Goal: Information Seeking & Learning: Learn about a topic

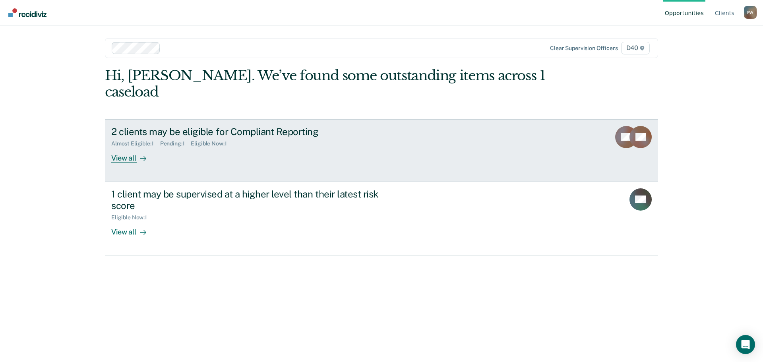
click at [180, 126] on div "2 clients may be eligible for Compliant Reporting" at bounding box center [250, 132] width 279 height 12
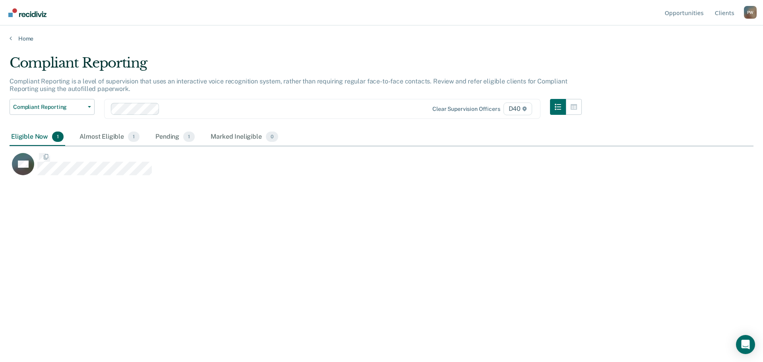
scroll to position [242, 738]
click at [175, 132] on div "Pending 1" at bounding box center [175, 136] width 43 height 17
click at [175, 135] on div "Pending 1" at bounding box center [175, 136] width 43 height 17
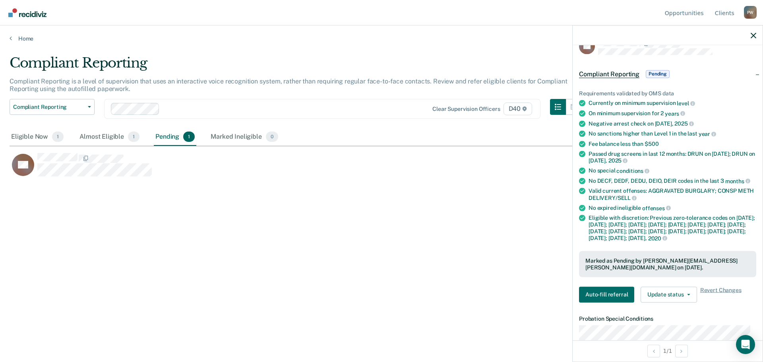
scroll to position [0, 0]
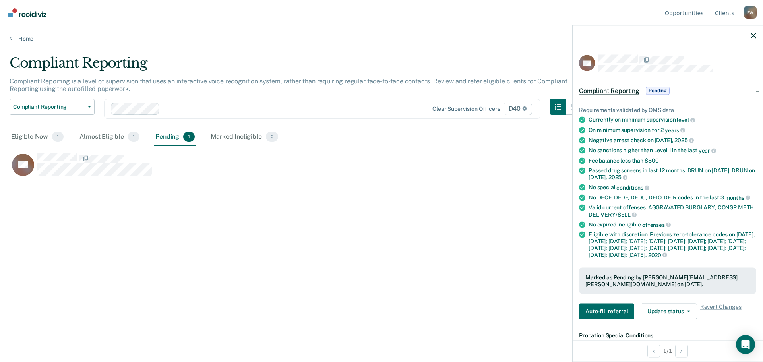
click at [357, 184] on div "Compliant Reporting Compliant Reporting is a level of supervision that uses an …" at bounding box center [382, 179] width 744 height 248
click at [749, 34] on div at bounding box center [668, 35] width 190 height 20
click at [751, 34] on icon "button" at bounding box center [754, 36] width 6 height 6
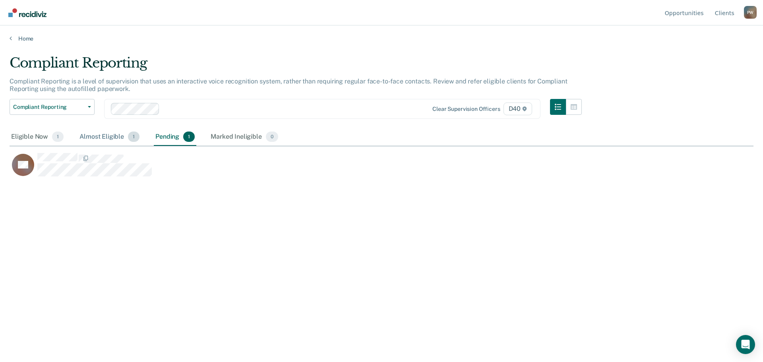
click at [112, 129] on div "Almost Eligible 1" at bounding box center [109, 136] width 63 height 17
click at [19, 137] on div "Eligible Now 1" at bounding box center [38, 136] width 56 height 17
click at [91, 135] on div "Almost Eligible 1" at bounding box center [109, 136] width 63 height 17
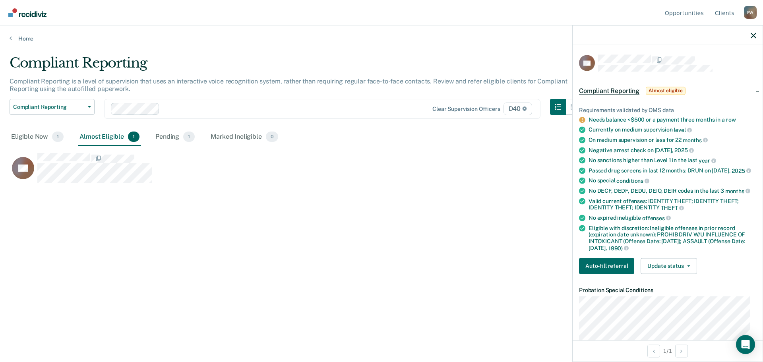
click at [580, 120] on icon at bounding box center [582, 120] width 6 height 6
click at [583, 118] on icon at bounding box center [582, 120] width 6 height 6
click at [654, 118] on link "Needs balance <$500 or a payment three months in a row" at bounding box center [661, 119] width 147 height 6
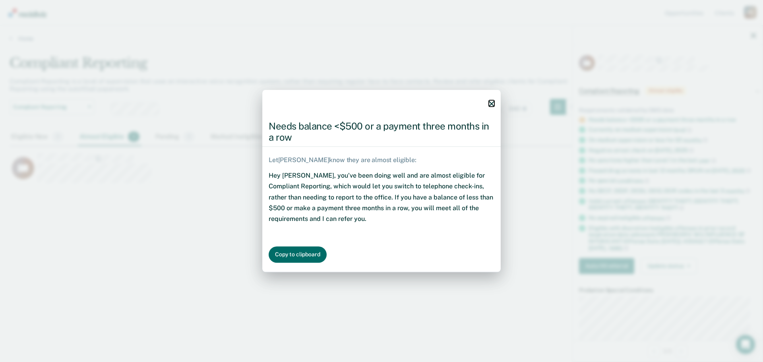
click at [489, 106] on icon "button" at bounding box center [492, 104] width 6 height 6
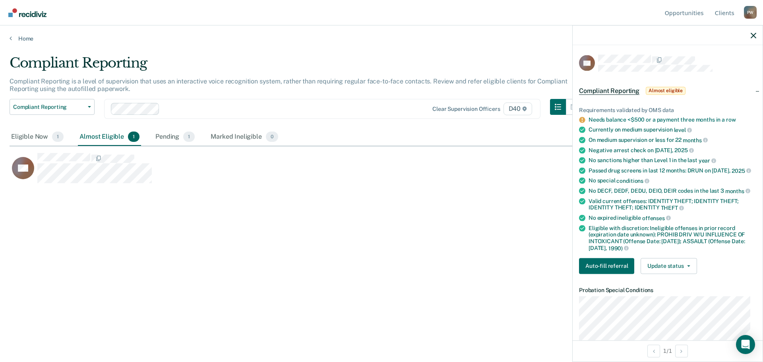
click at [749, 34] on div at bounding box center [668, 35] width 190 height 20
click at [750, 34] on div at bounding box center [668, 35] width 190 height 20
click at [752, 34] on icon "button" at bounding box center [754, 36] width 6 height 6
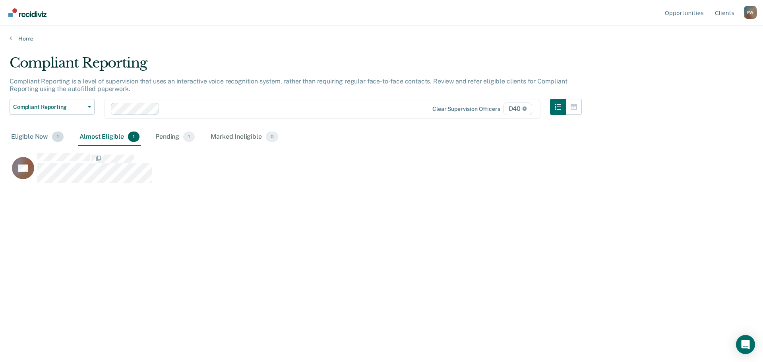
click at [35, 133] on div "Eligible Now 1" at bounding box center [38, 136] width 56 height 17
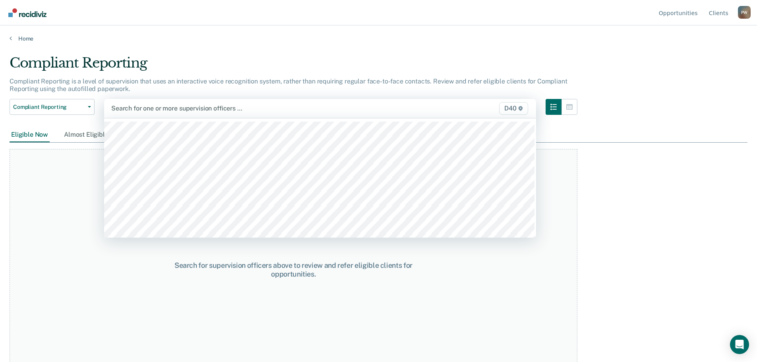
click at [150, 110] on div at bounding box center [257, 108] width 292 height 9
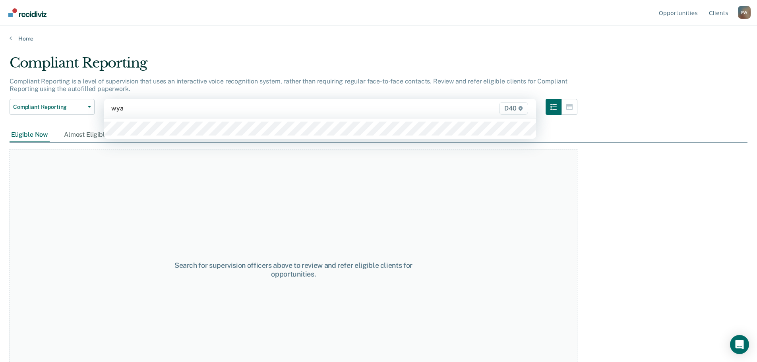
type input "wyat"
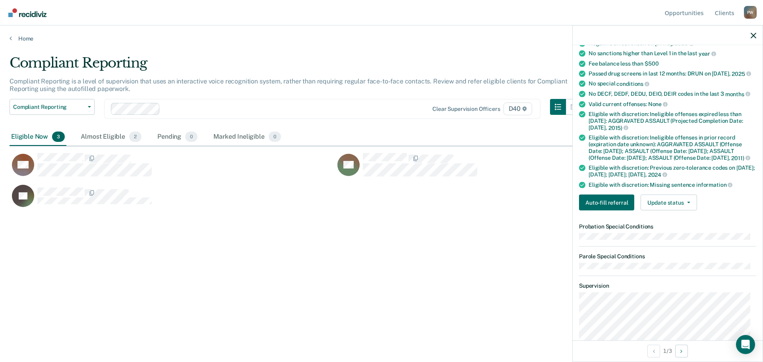
scroll to position [79, 0]
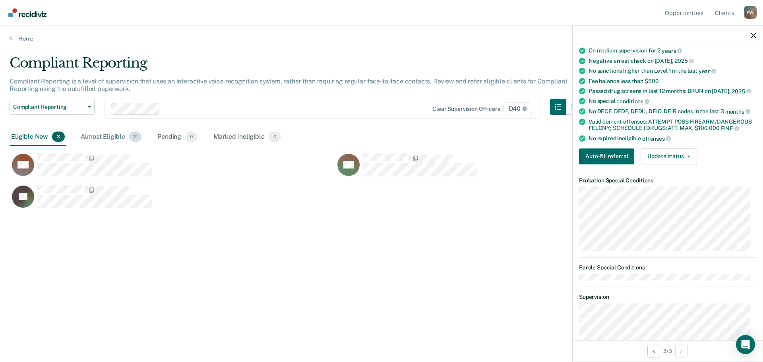
click at [99, 137] on div "Almost Eligible 2" at bounding box center [111, 136] width 64 height 17
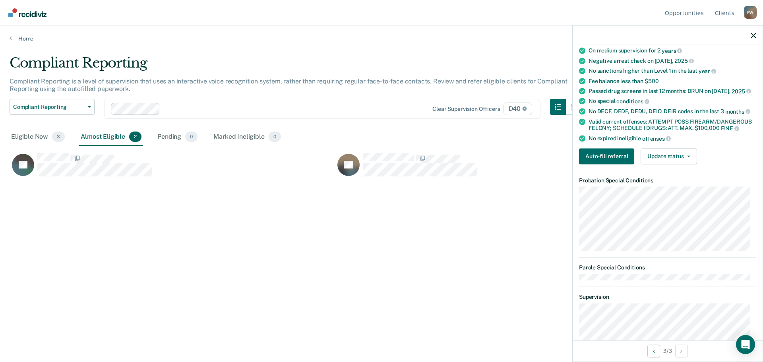
click at [8, 134] on main "Compliant Reporting Compliant Reporting is a level of supervision that uses an …" at bounding box center [381, 200] width 763 height 317
click at [9, 135] on main "Compliant Reporting Compliant Reporting is a level of supervision that uses an …" at bounding box center [381, 200] width 763 height 317
click at [14, 137] on div "Eligible Now 3" at bounding box center [38, 136] width 57 height 17
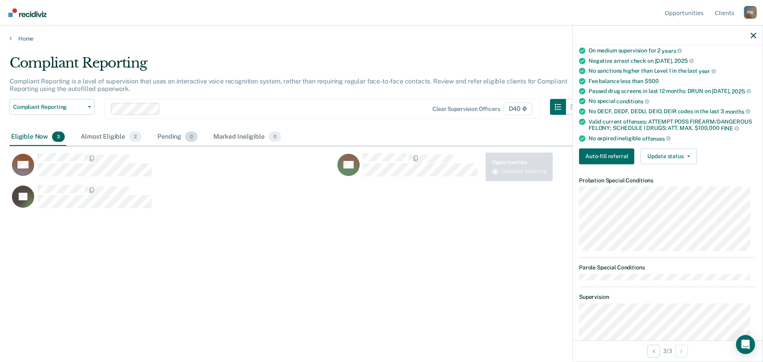
drag, startPoint x: 69, startPoint y: 139, endPoint x: 166, endPoint y: 130, distance: 97.8
click at [166, 130] on div "Eligible Now 3 Almost Eligible 2 Pending 0 Marked Ineligible 0" at bounding box center [146, 136] width 273 height 17
click at [102, 132] on div "Almost Eligible 2" at bounding box center [111, 136] width 64 height 17
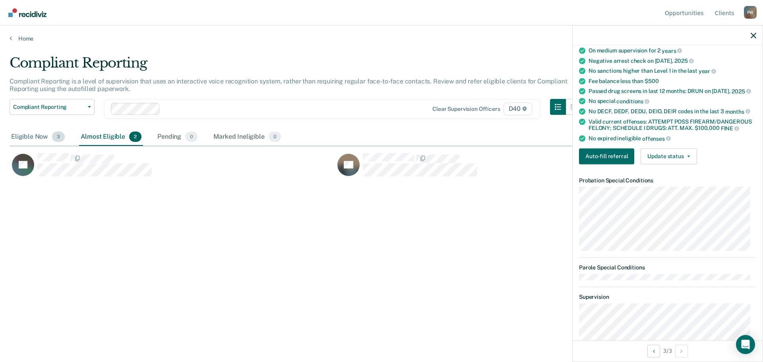
click at [42, 133] on div "Eligible Now 3" at bounding box center [38, 136] width 57 height 17
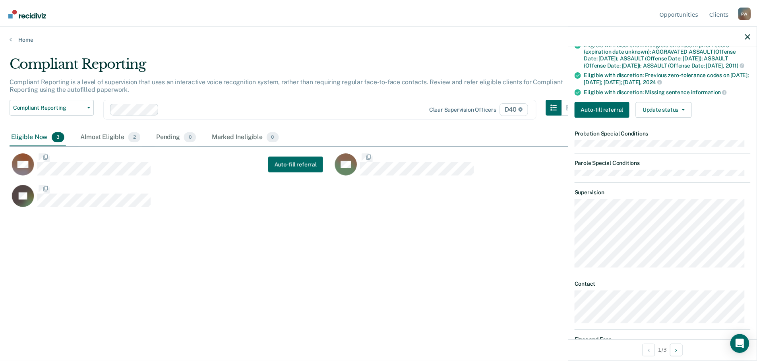
scroll to position [259, 0]
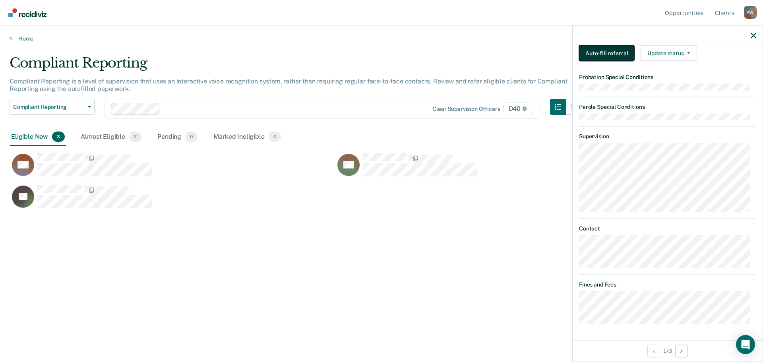
click at [608, 50] on button "Auto-fill referral" at bounding box center [606, 53] width 55 height 16
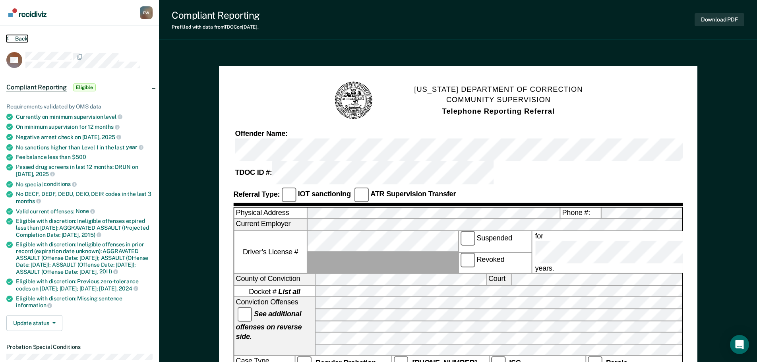
click at [17, 37] on button "Back" at bounding box center [16, 38] width 21 height 7
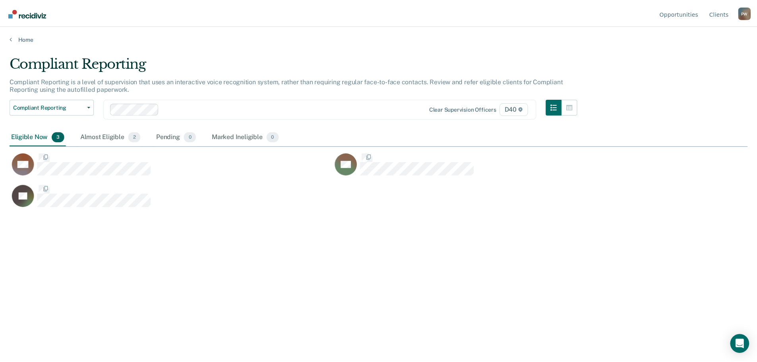
scroll to position [242, 738]
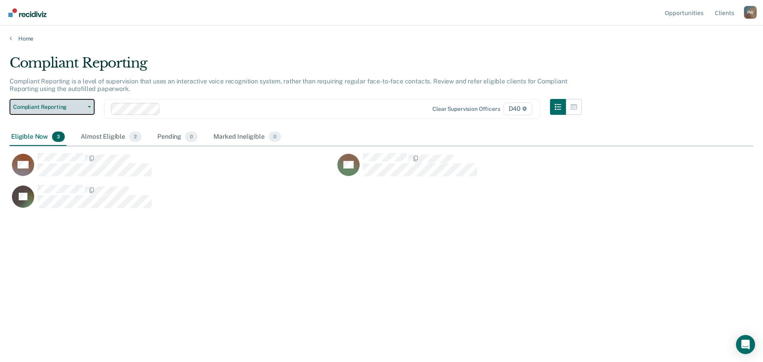
click at [66, 107] on span "Compliant Reporting" at bounding box center [49, 107] width 72 height 7
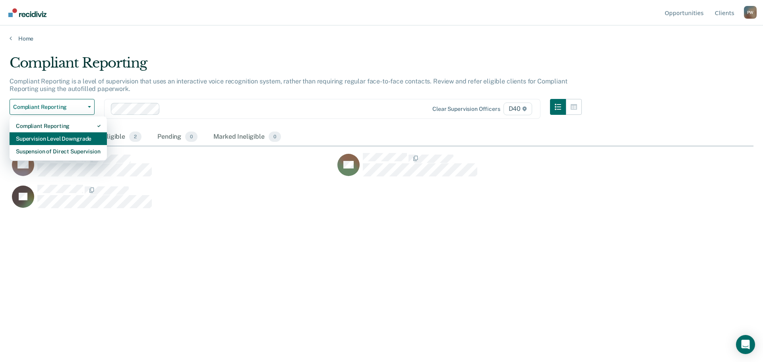
click at [54, 139] on div "Supervision Level Downgrade" at bounding box center [58, 138] width 85 height 13
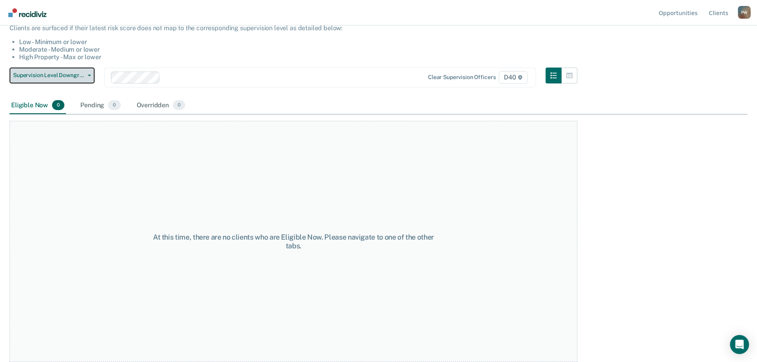
scroll to position [27, 0]
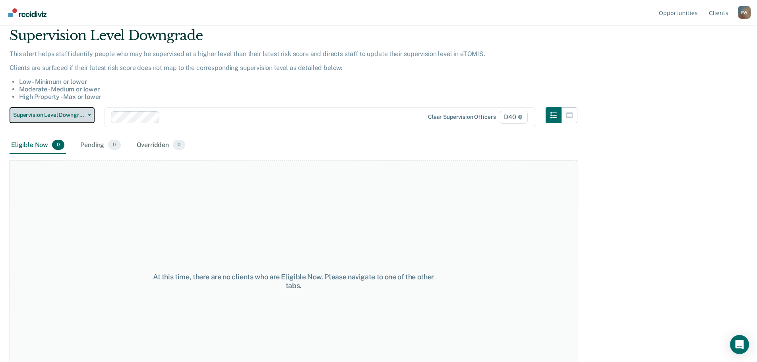
click at [74, 111] on button "Supervision Level Downgrade" at bounding box center [52, 115] width 85 height 16
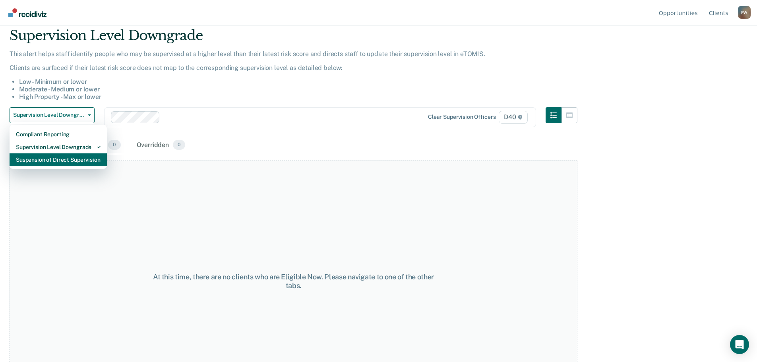
click at [68, 160] on div "Suspension of Direct Supervision" at bounding box center [58, 159] width 85 height 13
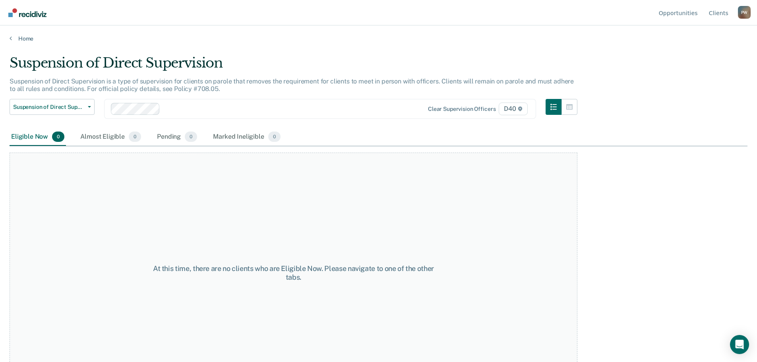
click at [296, 170] on div "At this time, there are no clients who are Eligible Now. Please navigate to one…" at bounding box center [294, 273] width 568 height 241
click at [731, 14] on ul "Opportunities Client s" at bounding box center [697, 12] width 81 height 25
click at [727, 13] on link "Client s" at bounding box center [718, 12] width 23 height 25
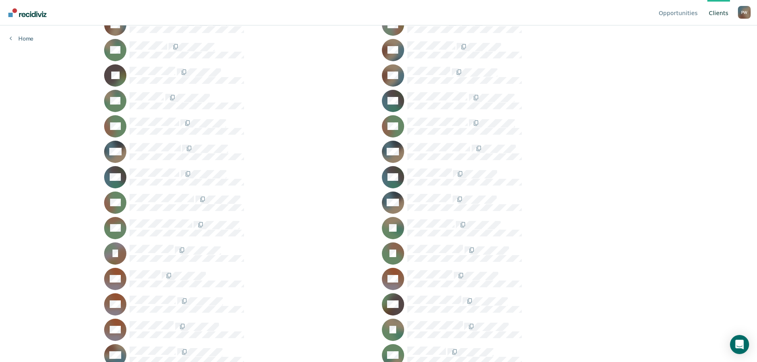
scroll to position [379, 0]
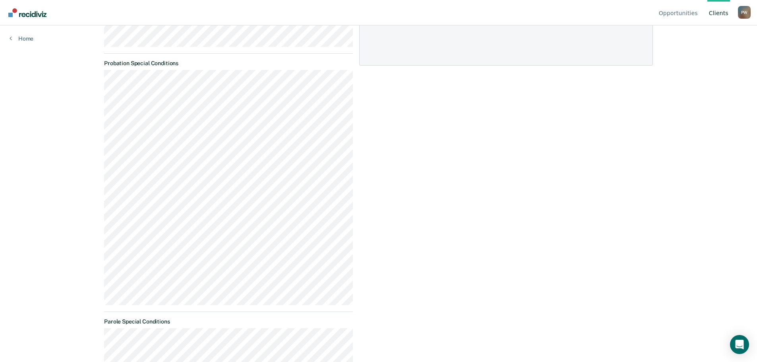
scroll to position [246, 0]
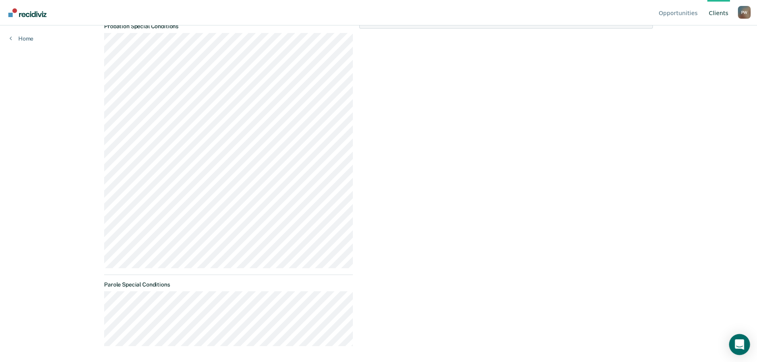
click at [734, 345] on div "Open Intercom Messenger" at bounding box center [739, 344] width 21 height 21
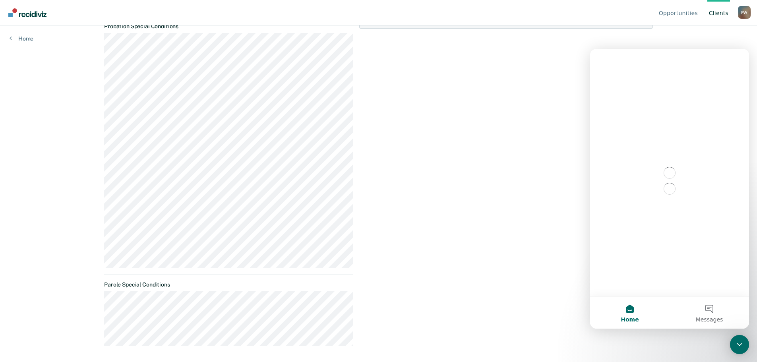
scroll to position [0, 0]
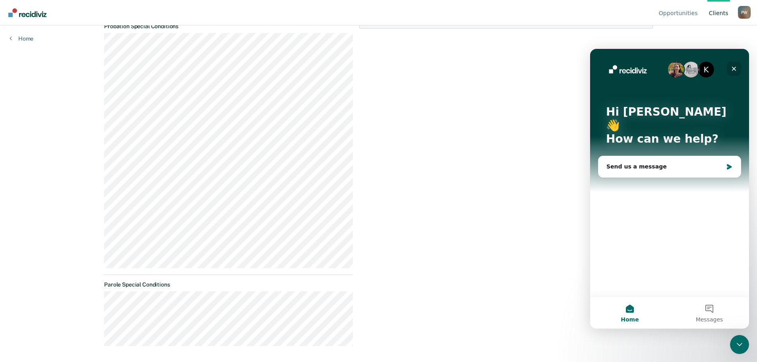
click at [736, 68] on icon "Close" at bounding box center [734, 69] width 4 height 4
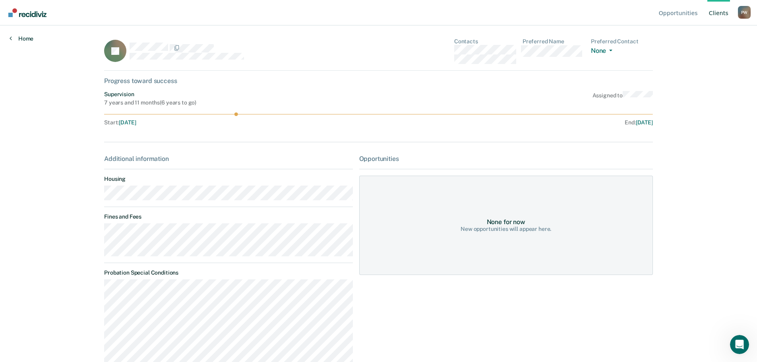
click at [23, 39] on link "Home" at bounding box center [22, 38] width 24 height 7
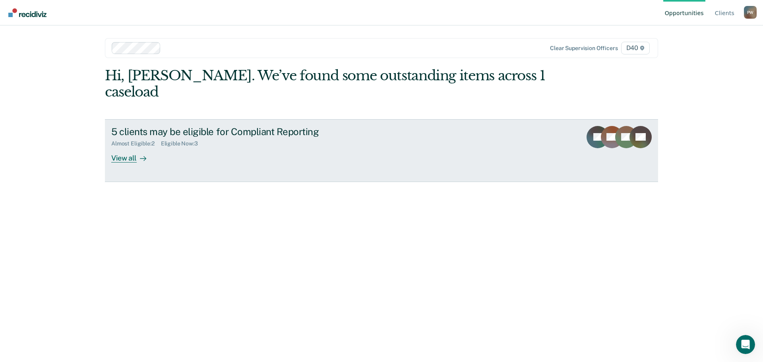
click at [124, 147] on div "View all" at bounding box center [133, 154] width 45 height 15
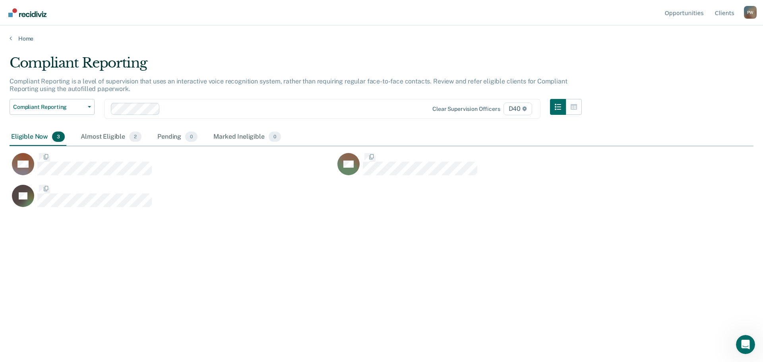
scroll to position [242, 738]
